Goal: Find specific page/section: Find specific page/section

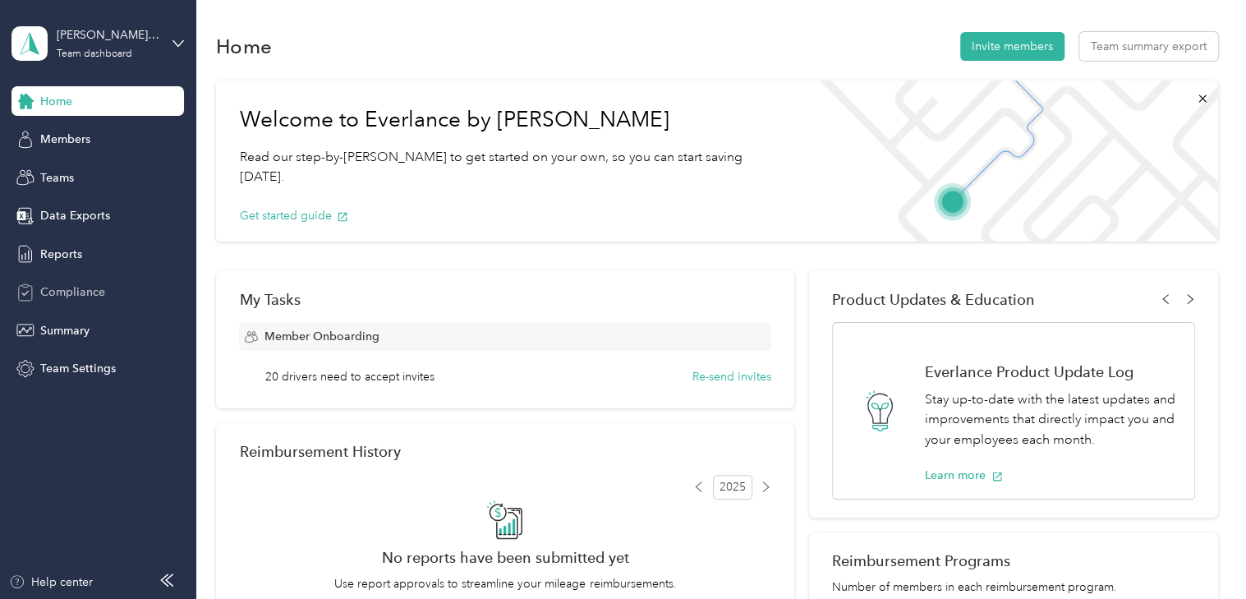
click at [68, 289] on span "Compliance" at bounding box center [72, 291] width 65 height 17
